Goal: Navigation & Orientation: Find specific page/section

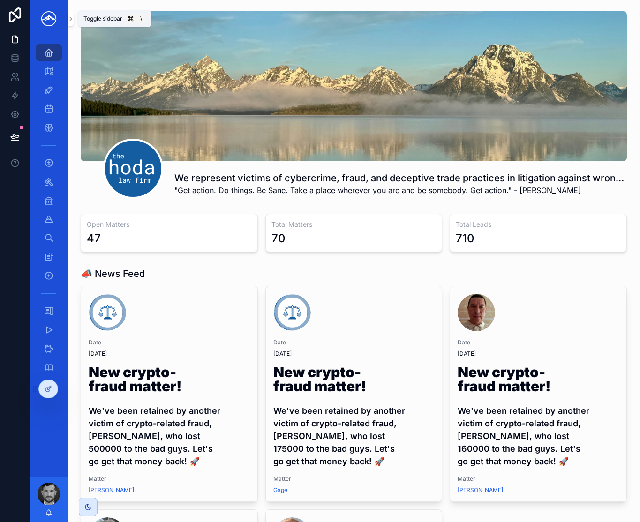
click at [74, 22] on button "scrollable content" at bounding box center [70, 18] width 7 height 15
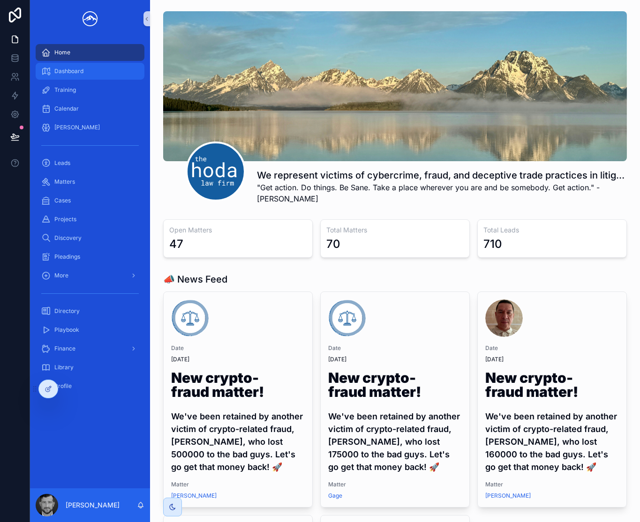
click at [80, 62] on div "Dashboard" at bounding box center [90, 71] width 120 height 19
click at [80, 71] on span "Dashboard" at bounding box center [68, 70] width 29 height 7
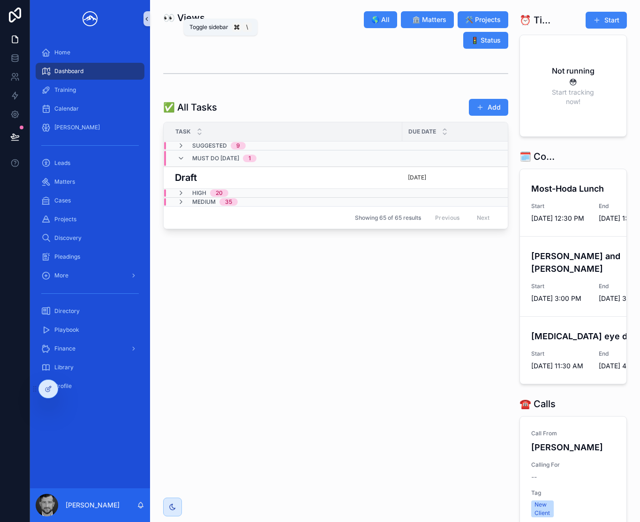
click at [147, 22] on icon "scrollable content" at bounding box center [146, 18] width 7 height 7
